Goal: Find specific fact: Find specific fact

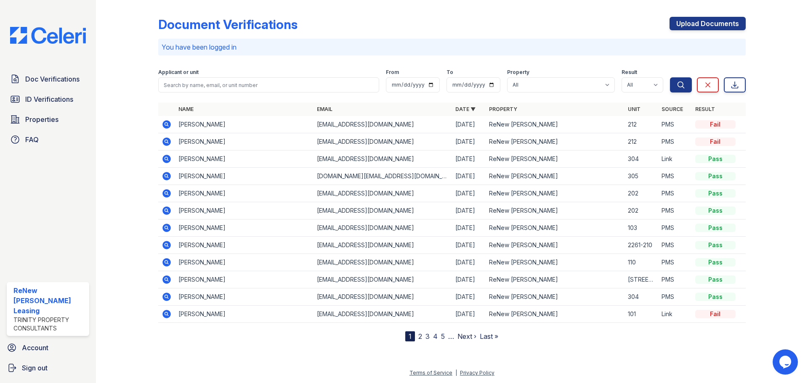
click at [602, 353] on div "Document Verifications Upload Documents You have been logged in Filter Applican…" at bounding box center [451, 177] width 685 height 355
click at [44, 102] on span "ID Verifications" at bounding box center [49, 99] width 48 height 10
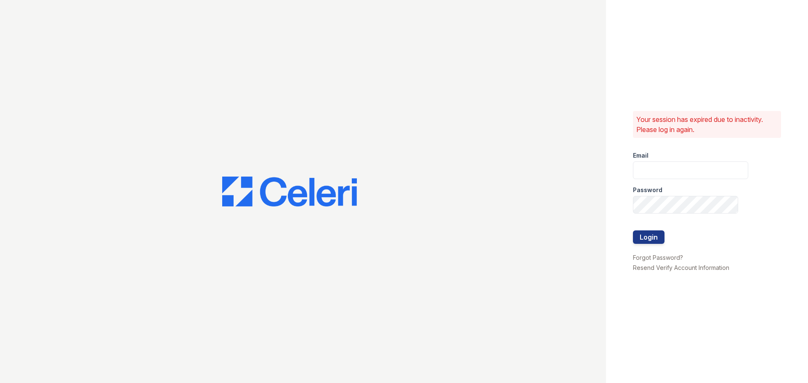
type input "renewmarinashores@trinity-pm.com"
click at [647, 234] on button "Login" at bounding box center [649, 237] width 32 height 13
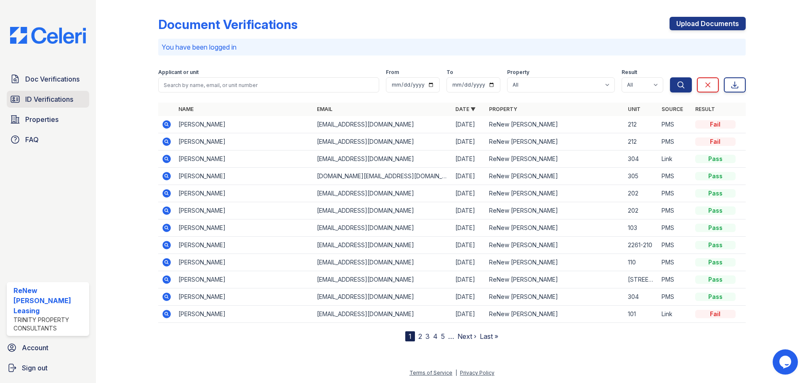
click at [48, 98] on span "ID Verifications" at bounding box center [49, 99] width 48 height 10
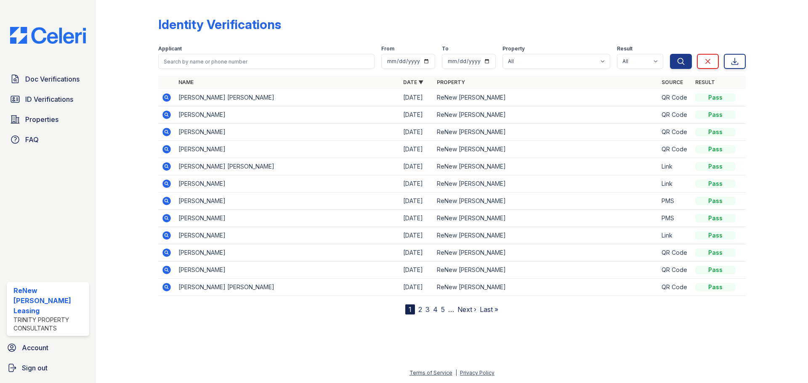
click at [165, 132] on icon at bounding box center [167, 132] width 10 height 10
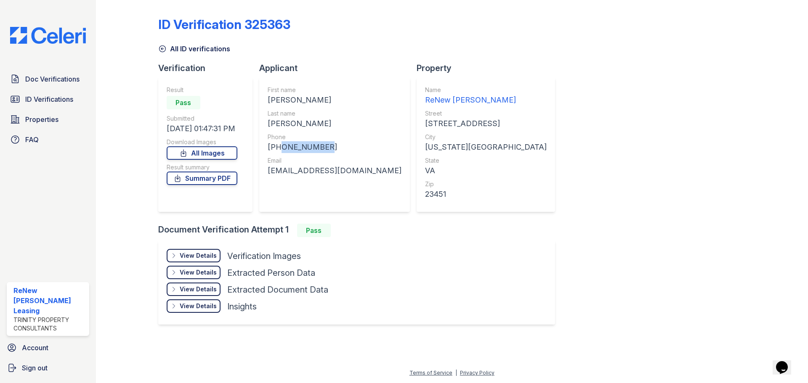
drag, startPoint x: 275, startPoint y: 147, endPoint x: 322, endPoint y: 151, distance: 47.3
click at [322, 151] on div "+17578373462" at bounding box center [335, 147] width 134 height 12
copy div "7578373462"
drag, startPoint x: 268, startPoint y: 171, endPoint x: 374, endPoint y: 171, distance: 105.6
click at [374, 171] on div "genebachman172r@gmail.com" at bounding box center [335, 171] width 134 height 12
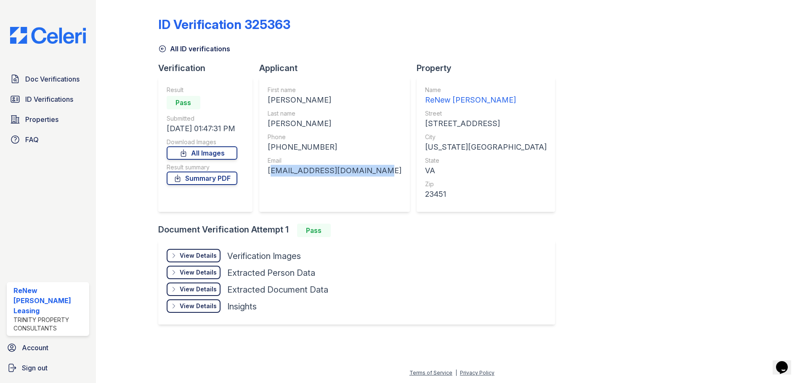
copy div "genebachman172r@gmail.com"
